Goal: Information Seeking & Learning: Understand process/instructions

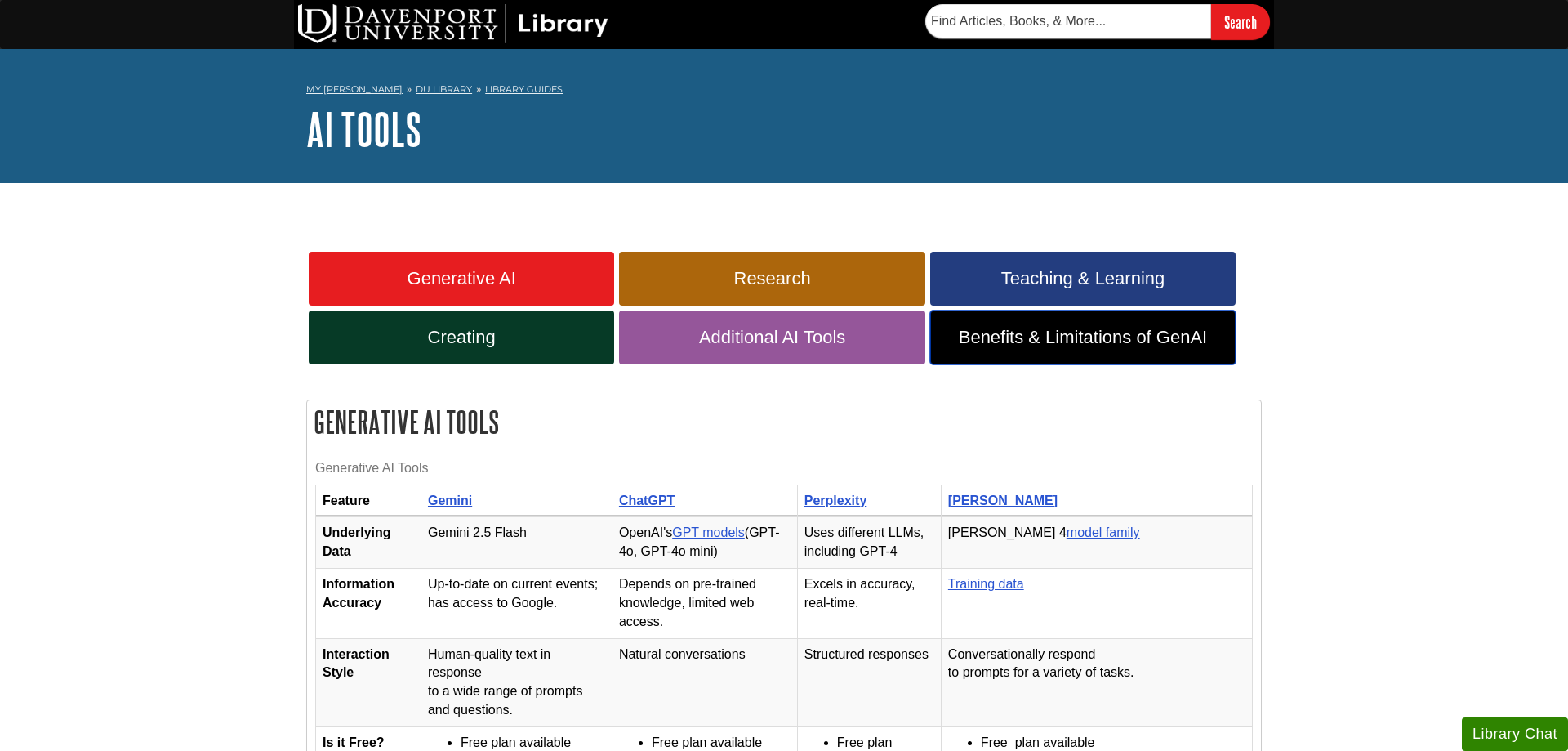
click at [1123, 340] on span "Benefits & Limitations of GenAI" at bounding box center [1082, 337] width 281 height 21
click at [792, 341] on span "Additional AI Tools" at bounding box center [771, 337] width 281 height 21
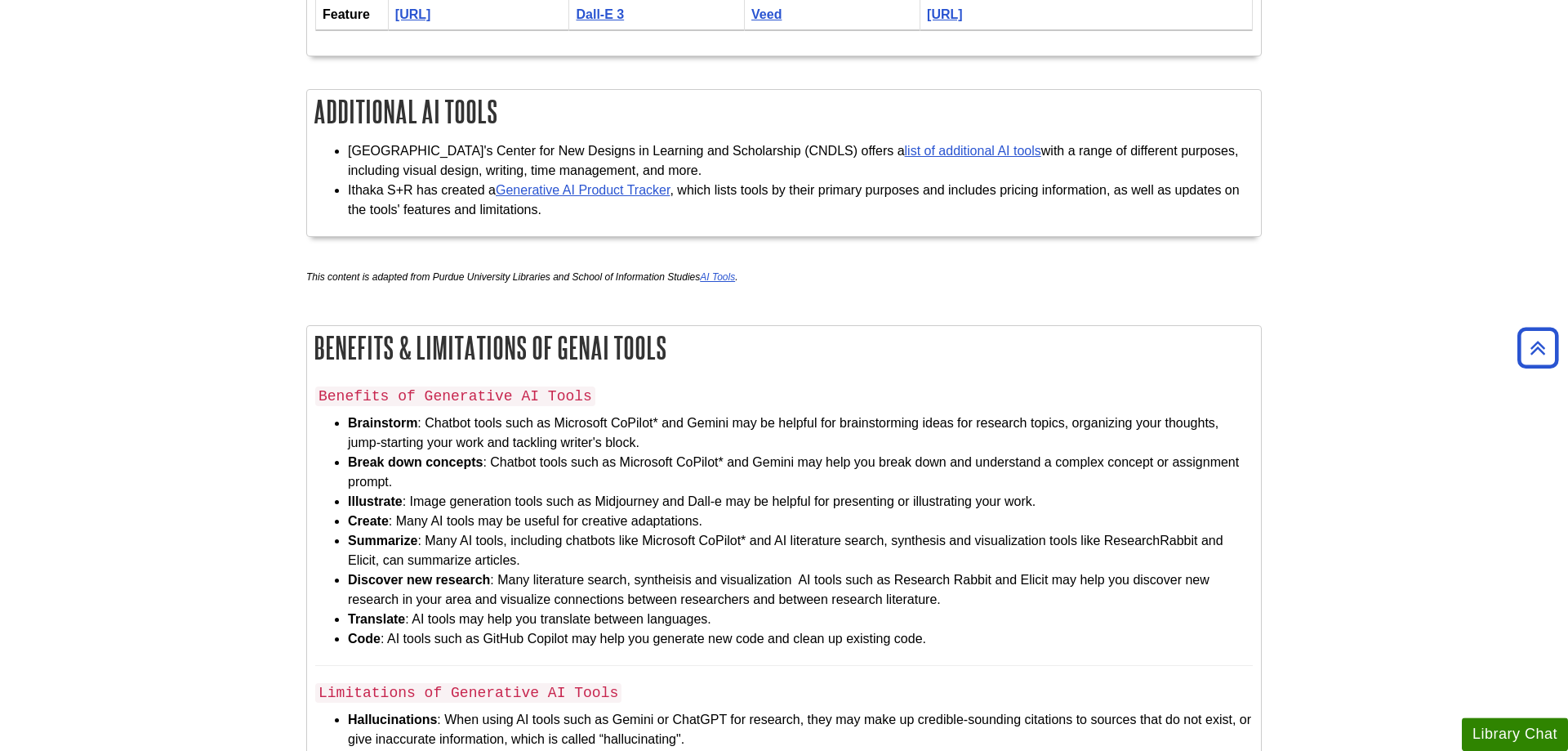
scroll to position [3632, 0]
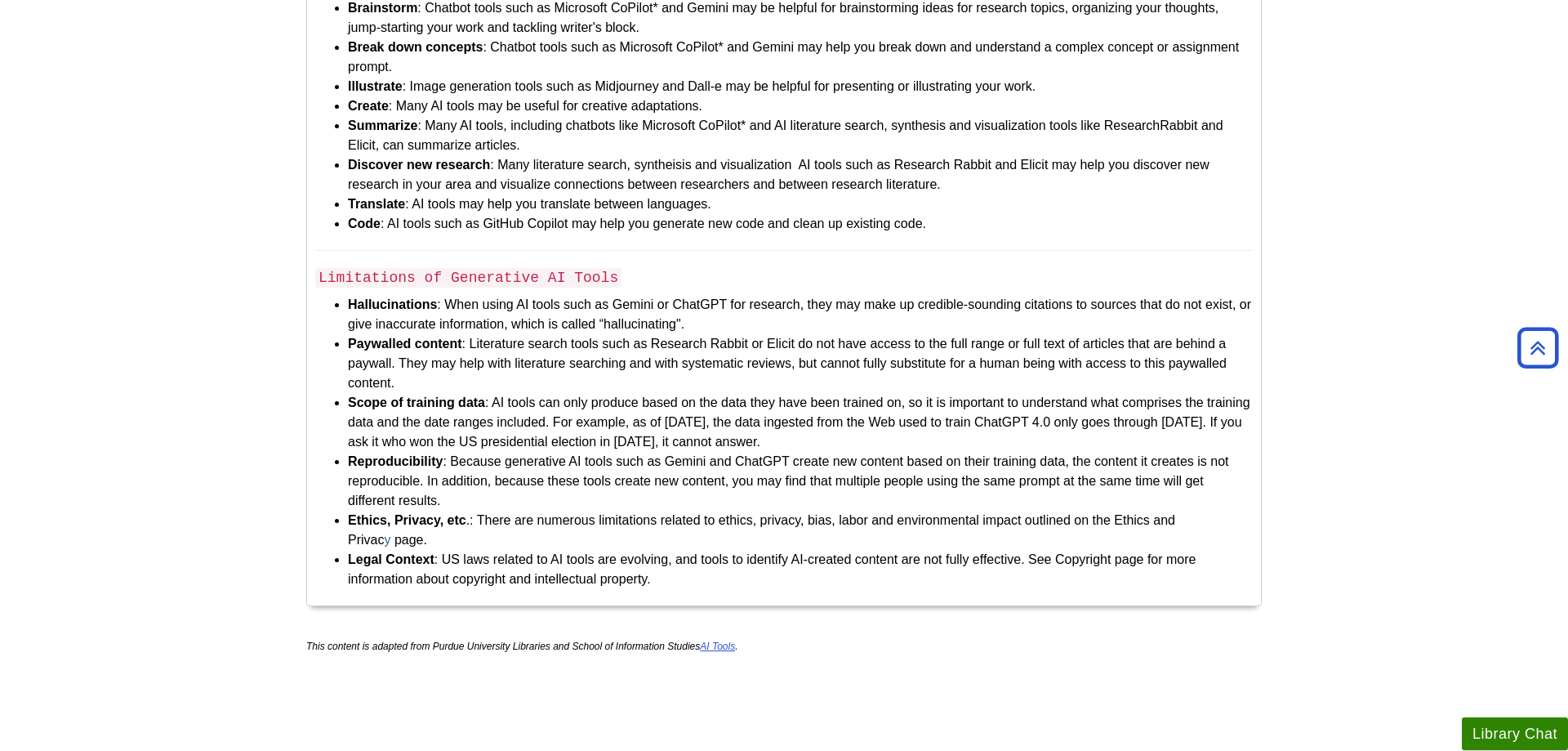
scroll to position [4060, 0]
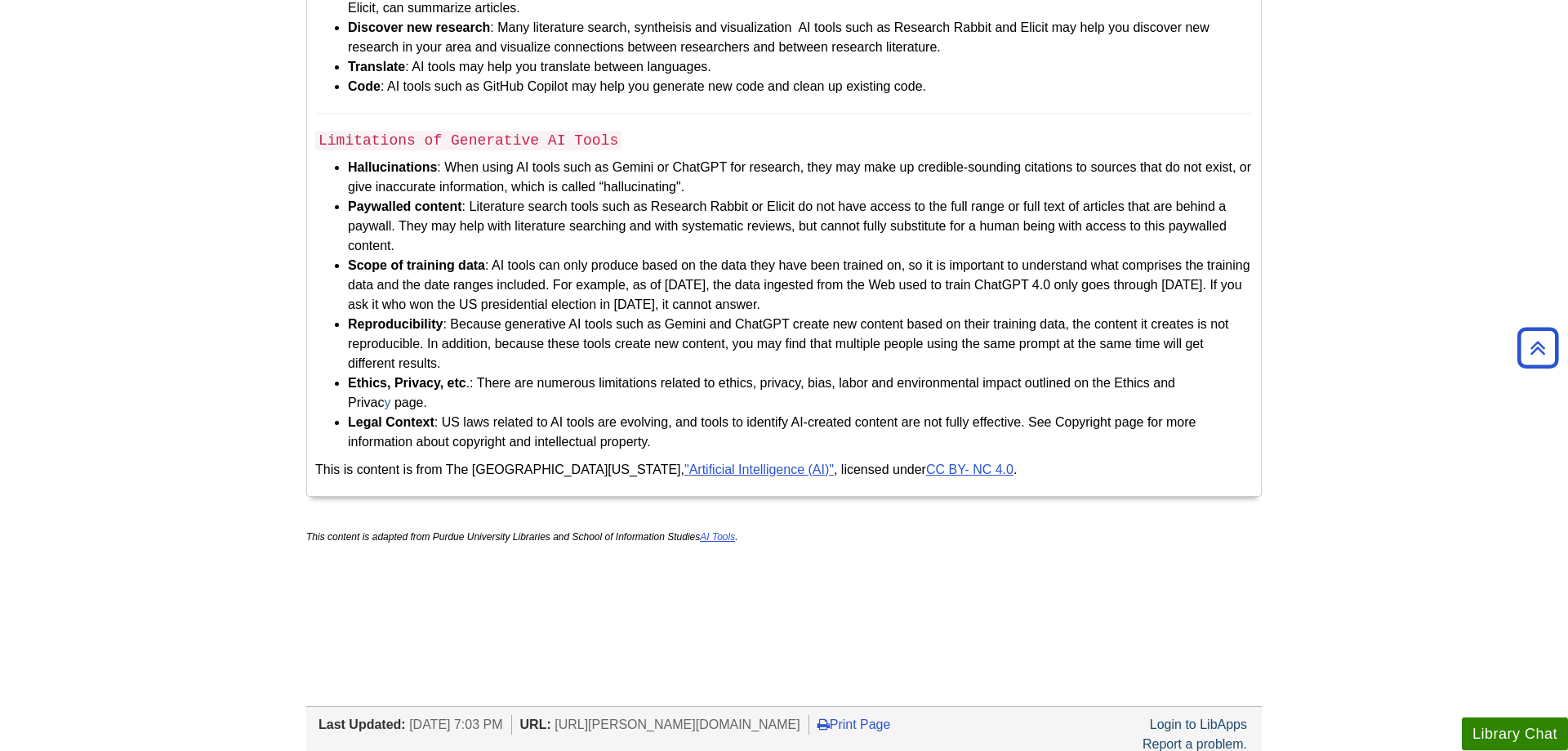
scroll to position [4132, 0]
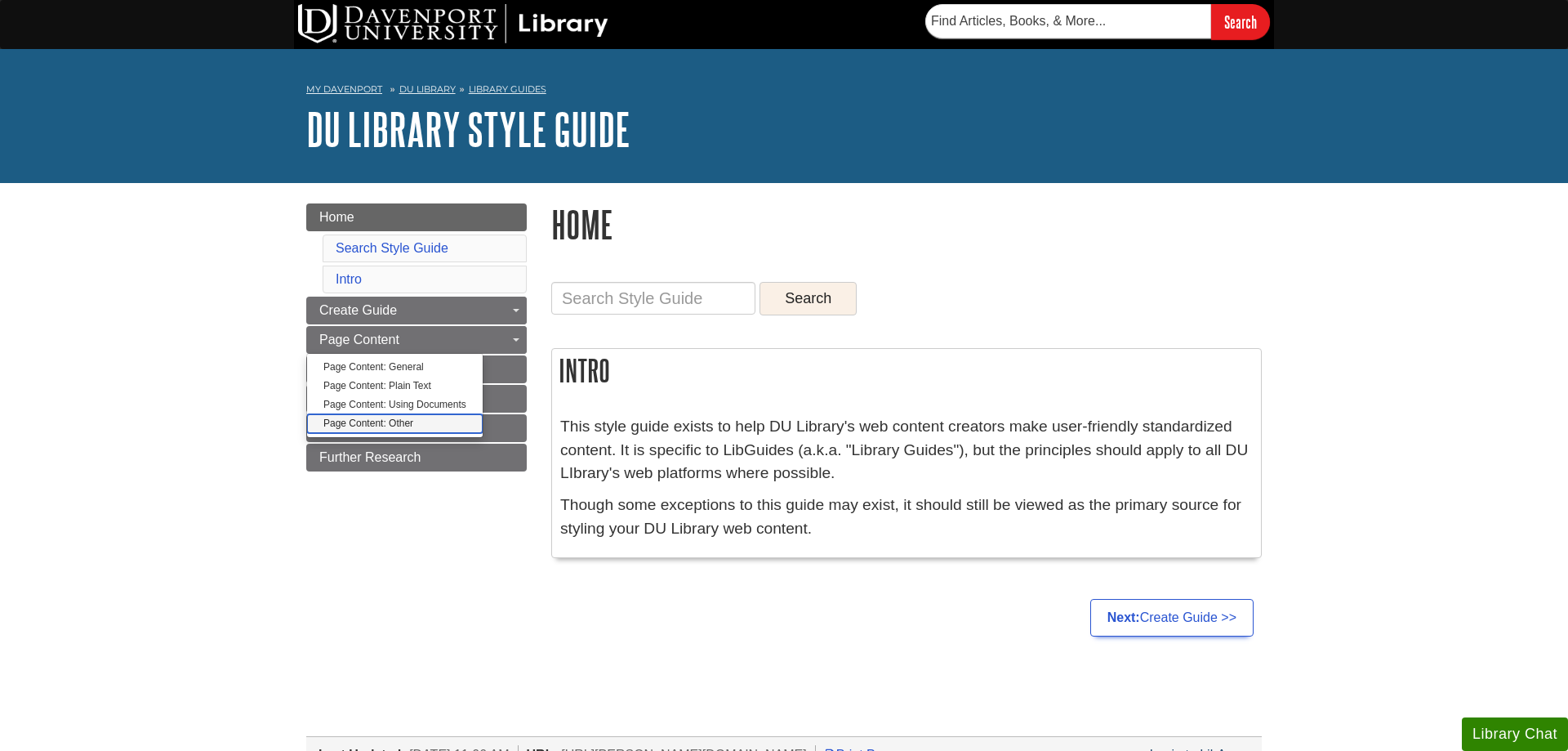
click at [380, 430] on link "Page Content: Other" at bounding box center [395, 424] width 175 height 19
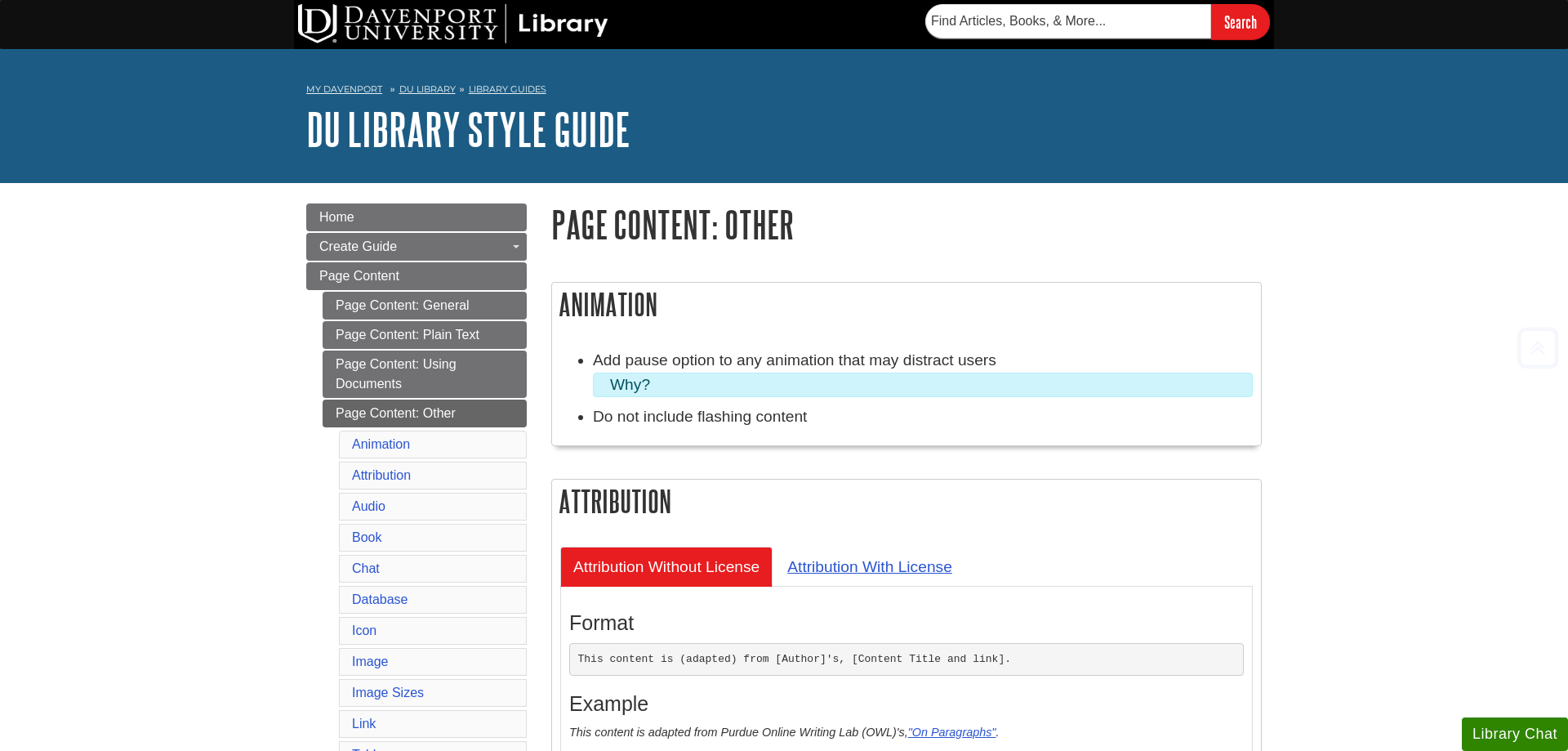
scroll to position [417, 0]
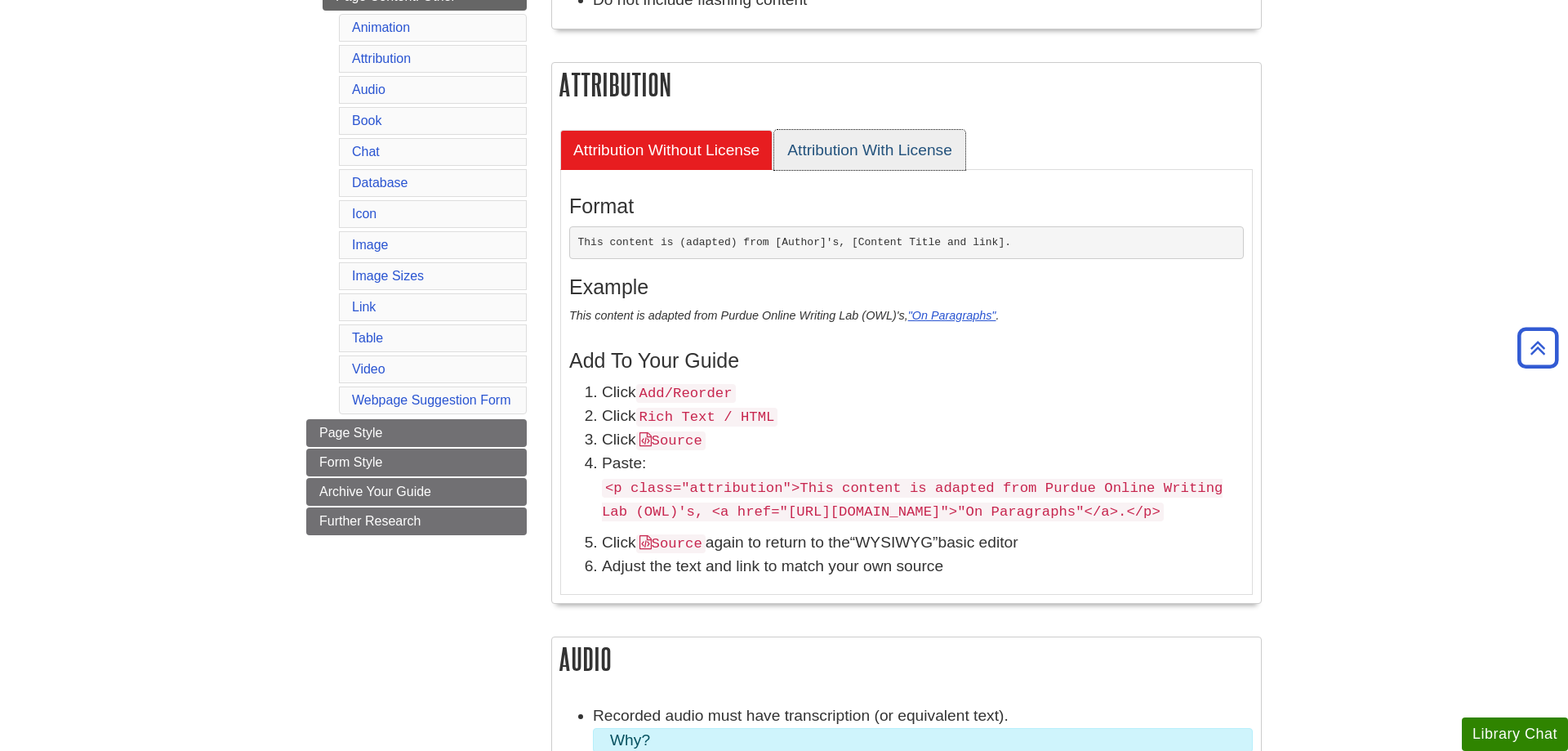
drag, startPoint x: 897, startPoint y: 153, endPoint x: 879, endPoint y: 174, distance: 27.7
click at [896, 152] on link "Attribution With License" at bounding box center [870, 150] width 191 height 40
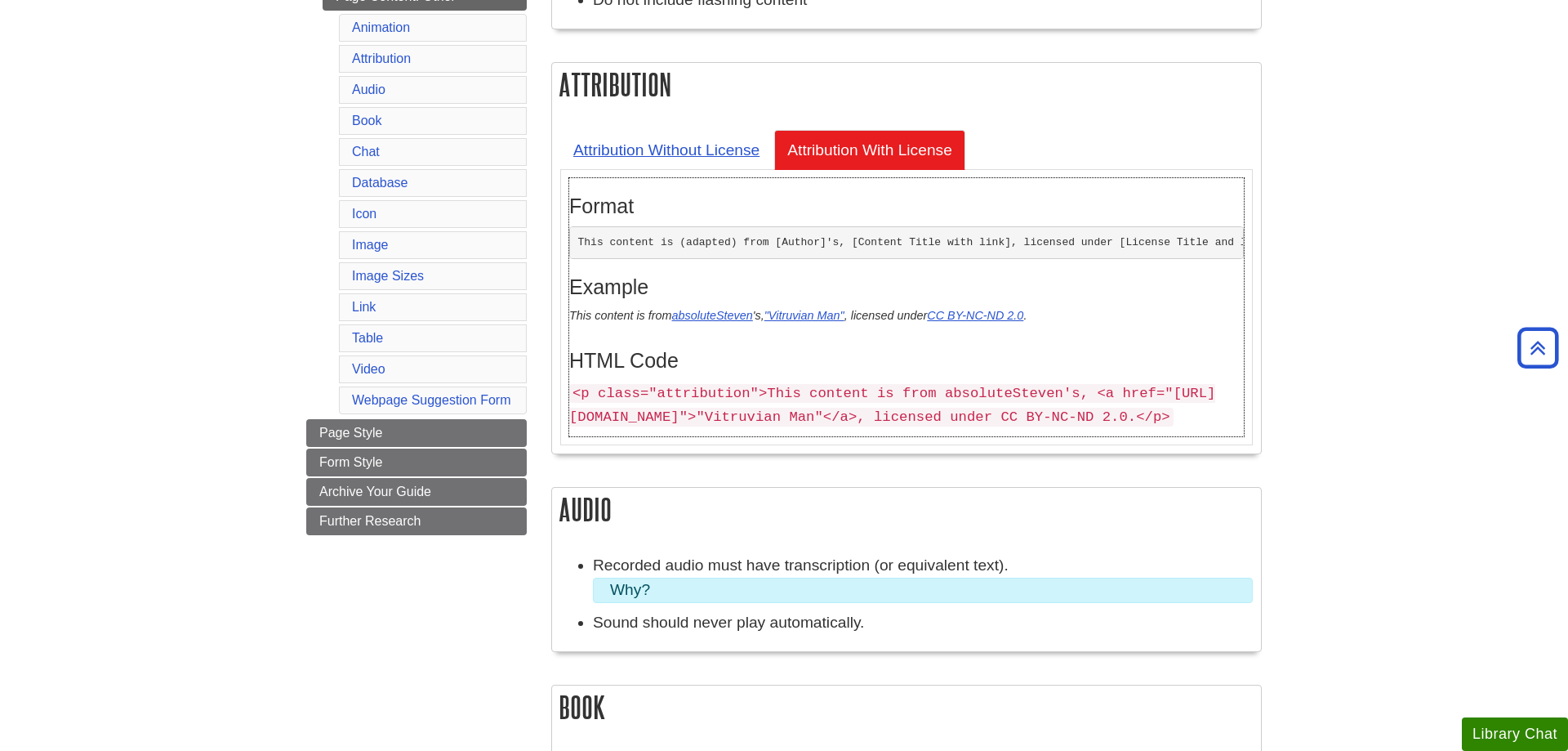
drag, startPoint x: 570, startPoint y: 395, endPoint x: 738, endPoint y: 437, distance: 173.2
click at [738, 428] on p "<p class="attribution">This content is from absoluteSteven's, <a href="[URL][DO…" at bounding box center [906, 404] width 674 height 47
copy code "<p class="attribution">This content is from absoluteSteven's, <a href="[URL][DO…"
